Goal: Task Accomplishment & Management: Use online tool/utility

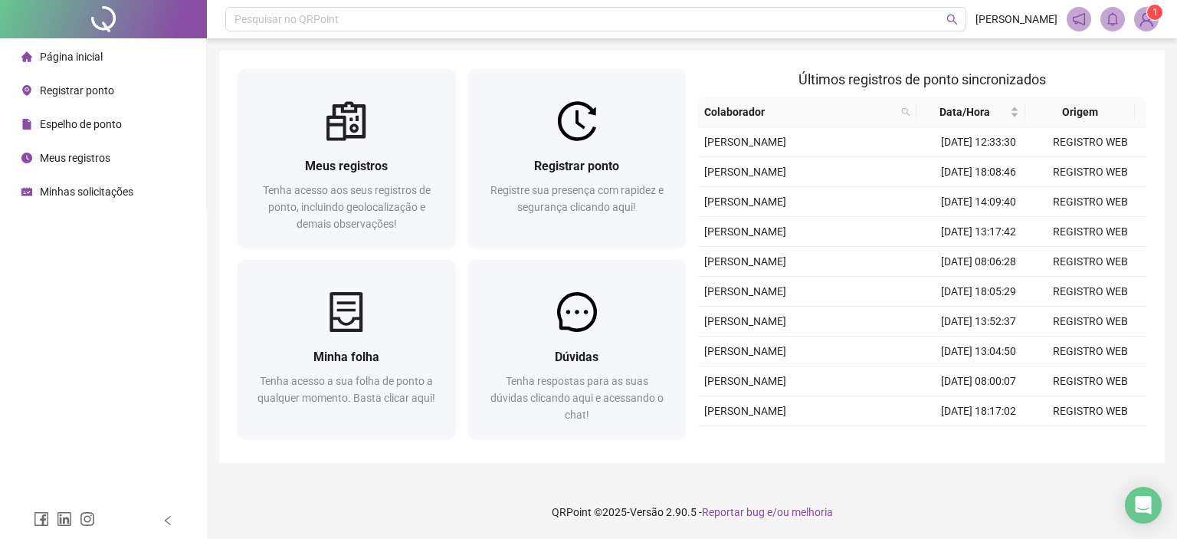
click at [110, 90] on span "Registrar ponto" at bounding box center [77, 90] width 74 height 12
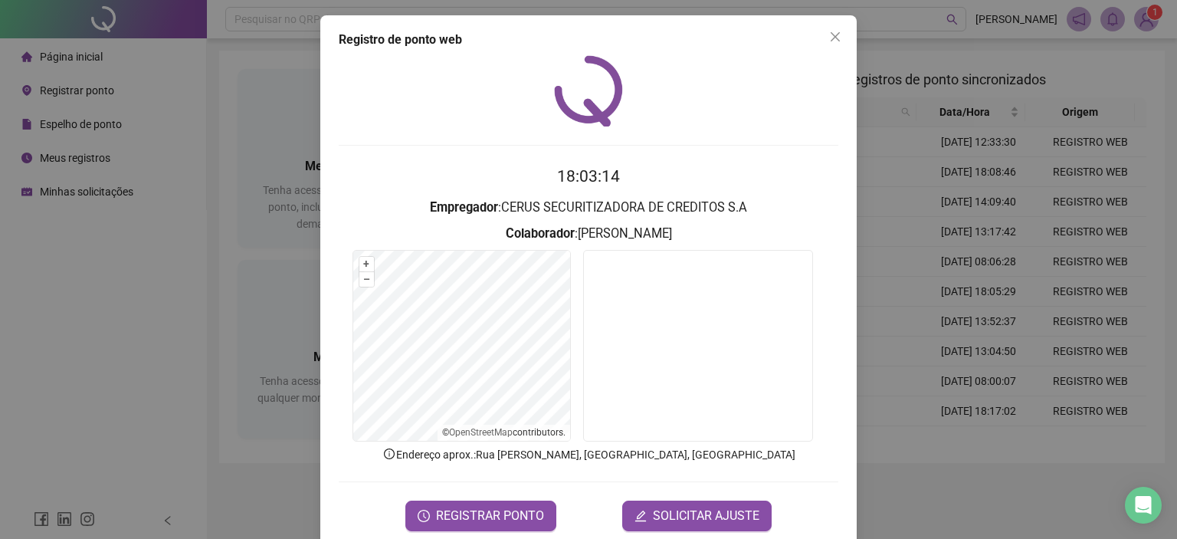
scroll to position [25, 0]
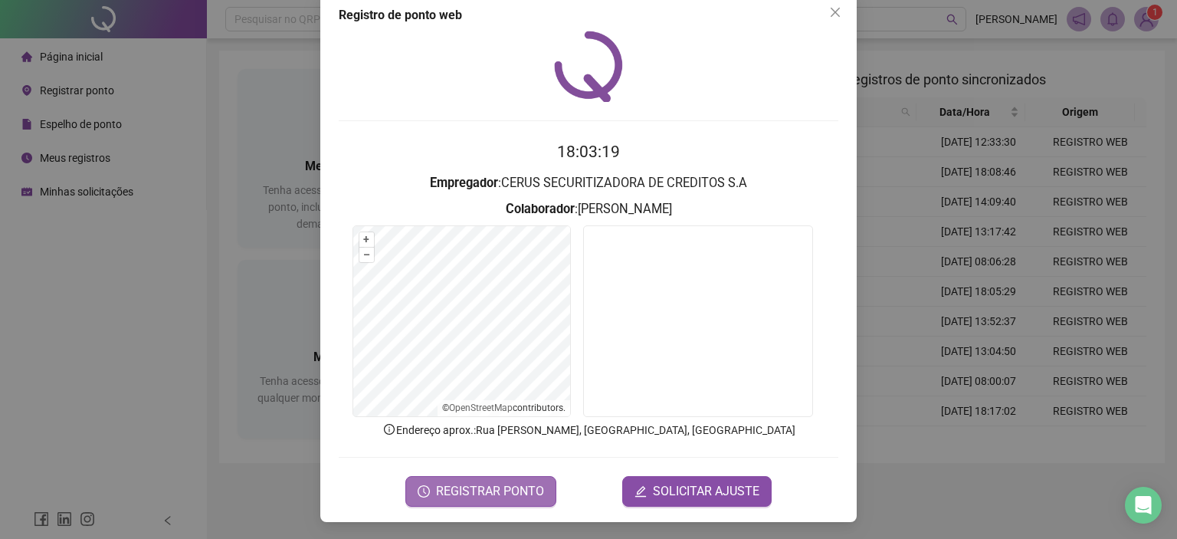
click at [507, 487] on span "REGISTRAR PONTO" at bounding box center [490, 491] width 108 height 18
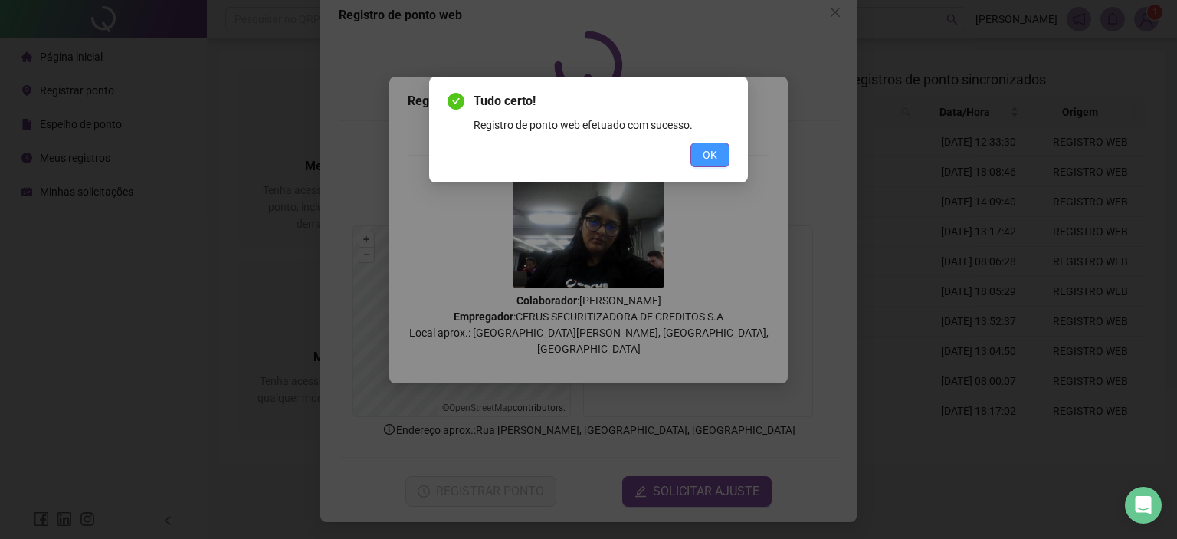
click at [711, 159] on span "OK" at bounding box center [710, 154] width 15 height 17
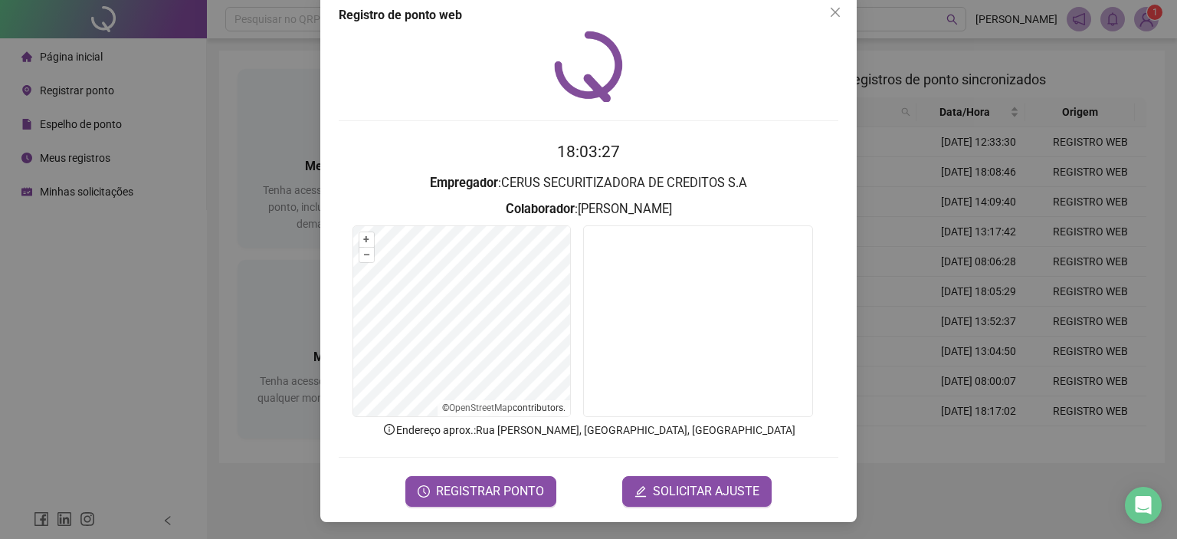
scroll to position [0, 0]
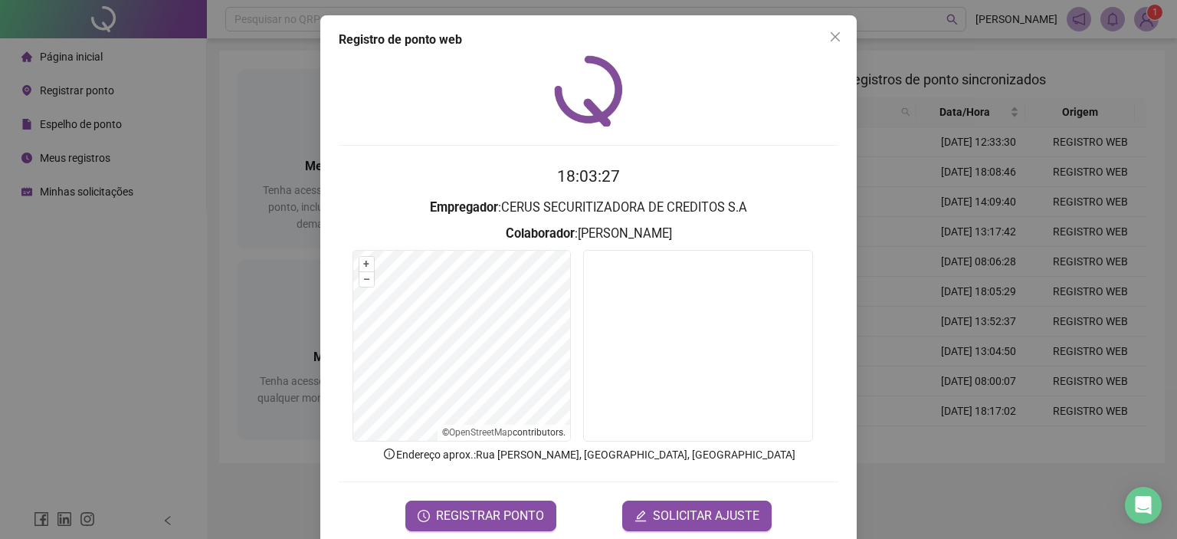
click at [358, 101] on div at bounding box center [589, 90] width 500 height 71
click at [823, 34] on span "Close" at bounding box center [835, 37] width 25 height 12
